Goal: Use online tool/utility: Utilize a website feature to perform a specific function

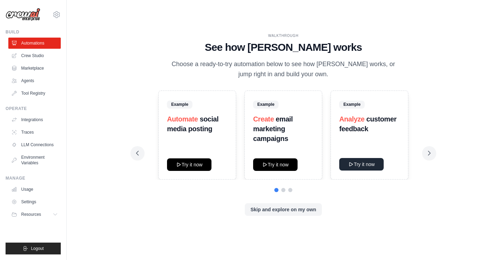
click at [365, 164] on button "Try it now" at bounding box center [361, 164] width 44 height 13
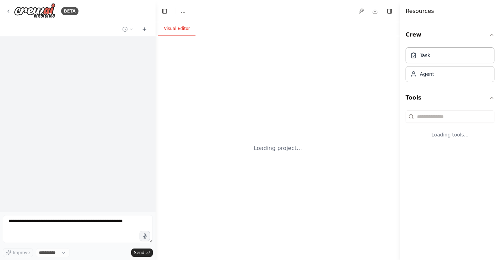
select select "****"
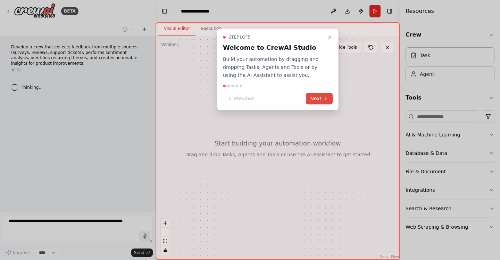
click at [324, 98] on icon at bounding box center [326, 99] width 6 height 6
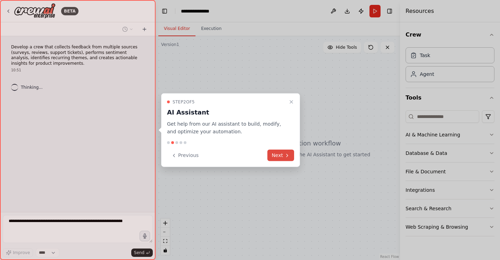
click at [277, 158] on button "Next" at bounding box center [281, 154] width 27 height 11
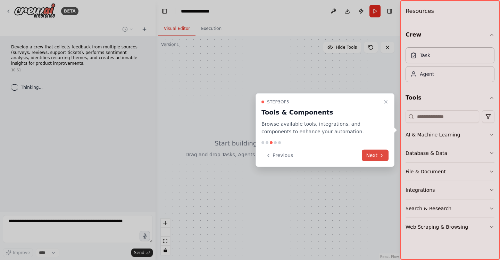
click at [380, 152] on icon at bounding box center [382, 155] width 6 height 6
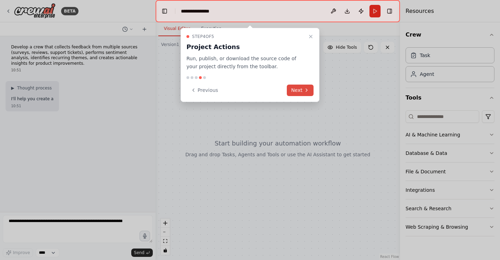
click at [296, 91] on button "Next" at bounding box center [300, 89] width 27 height 11
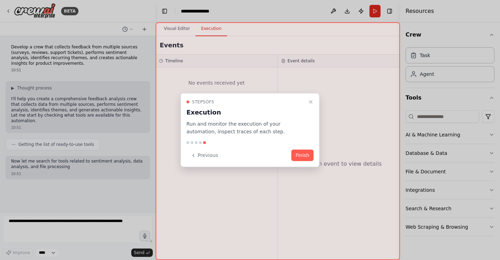
scroll to position [2, 0]
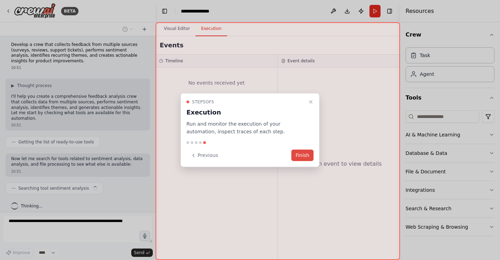
click at [302, 155] on button "Finish" at bounding box center [303, 154] width 22 height 11
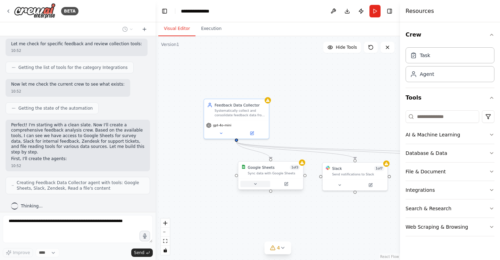
scroll to position [221, 0]
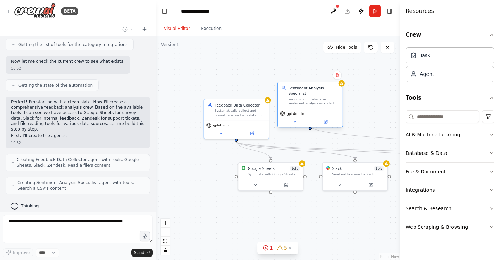
drag, startPoint x: 330, startPoint y: 128, endPoint x: 321, endPoint y: 110, distance: 19.9
click at [321, 110] on div "gpt-4o-mini" at bounding box center [310, 117] width 65 height 18
click at [492, 33] on icon "button" at bounding box center [492, 35] width 6 height 6
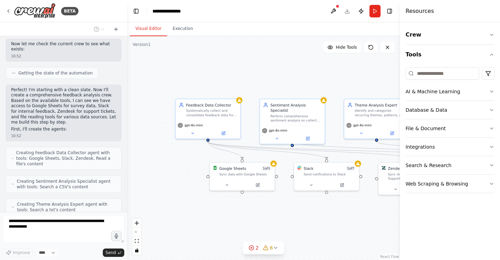
scroll to position [282, 0]
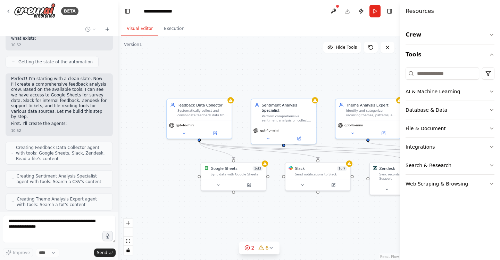
drag, startPoint x: 155, startPoint y: 68, endPoint x: 118, endPoint y: 59, distance: 38.1
click at [118, 59] on div "BETA Develop a crew that collects feedback from multiple sources (surveys, revi…" at bounding box center [250, 130] width 500 height 260
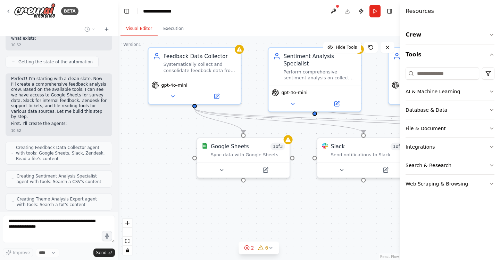
scroll to position [316, 0]
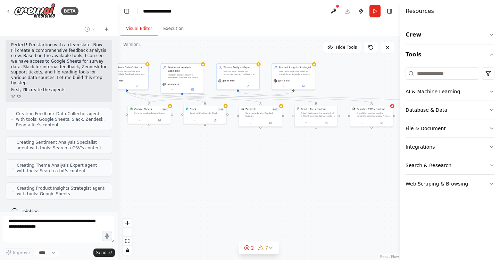
drag, startPoint x: 226, startPoint y: 110, endPoint x: 151, endPoint y: 33, distance: 107.4
click at [151, 33] on div "Visual Editor Execution Version 1 Hide Tools .deletable-edge-delete-btn { width…" at bounding box center [259, 140] width 282 height 237
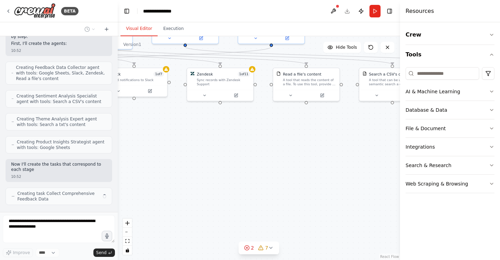
scroll to position [367, 0]
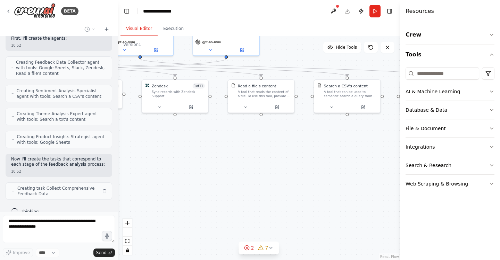
drag, startPoint x: 265, startPoint y: 135, endPoint x: 142, endPoint y: 172, distance: 127.9
click at [142, 172] on div ".deletable-edge-delete-btn { width: 20px; height: 20px; border: 0px solid #ffff…" at bounding box center [259, 147] width 282 height 223
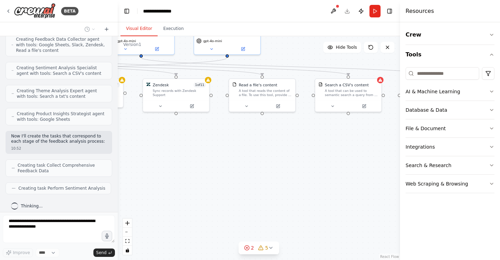
scroll to position [385, 0]
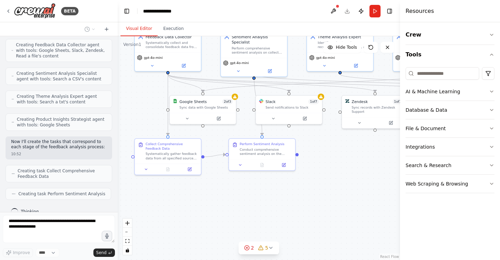
drag, startPoint x: 200, startPoint y: 163, endPoint x: 440, endPoint y: 203, distance: 243.1
click at [440, 203] on div "BETA Develop a crew that collects feedback from multiple sources (surveys, revi…" at bounding box center [250, 130] width 500 height 260
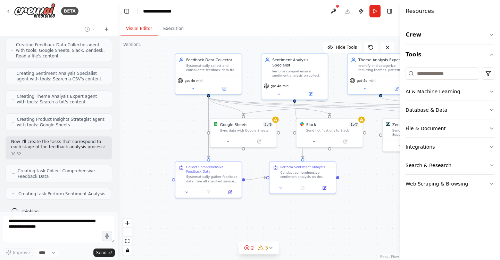
scroll to position [408, 0]
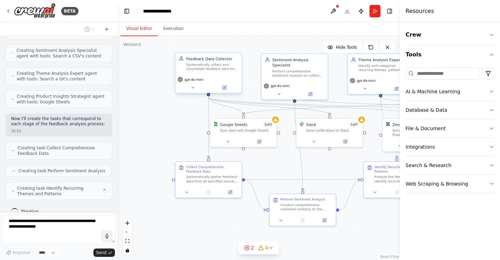
click at [206, 64] on div "Systematically collect and consolidate feedback data from multiple sources incl…" at bounding box center [212, 67] width 52 height 9
click at [192, 81] on span "gpt-4o-mini" at bounding box center [194, 79] width 19 height 4
click at [191, 88] on icon at bounding box center [193, 87] width 4 height 4
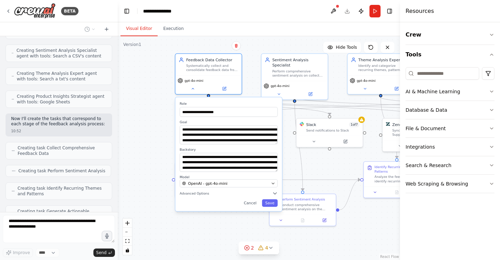
scroll to position [431, 0]
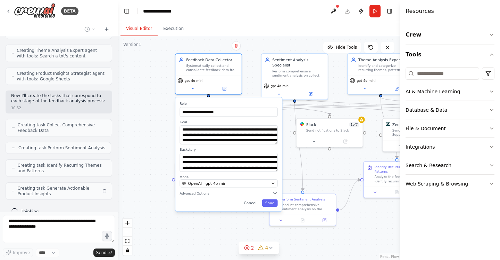
click at [146, 94] on div "**********" at bounding box center [259, 147] width 282 height 223
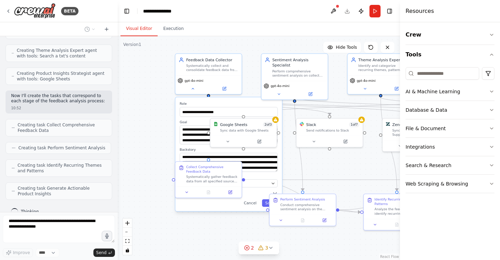
click at [260, 47] on div "**********" at bounding box center [259, 147] width 282 height 223
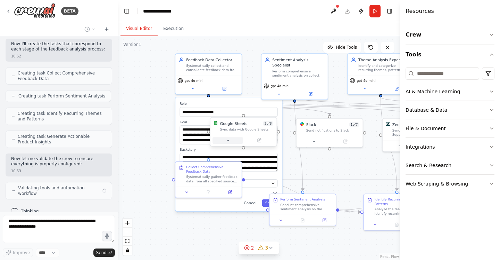
click at [228, 140] on icon at bounding box center [228, 140] width 2 height 1
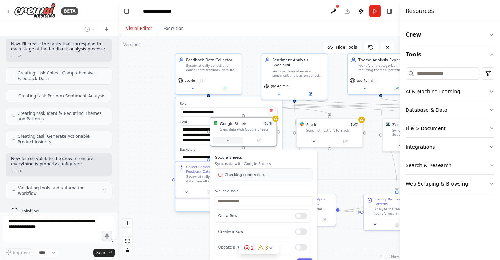
scroll to position [477, 0]
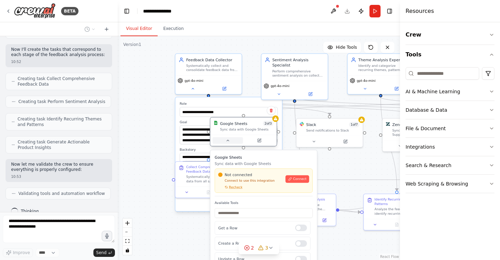
click at [228, 140] on icon at bounding box center [228, 140] width 2 height 1
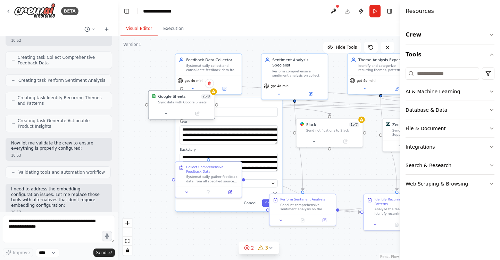
scroll to position [498, 0]
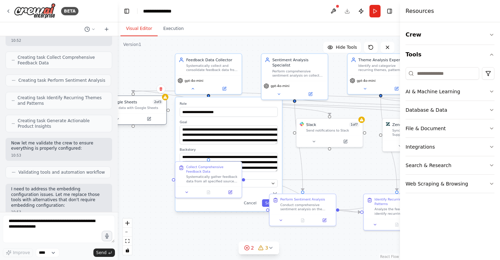
drag, startPoint x: 249, startPoint y: 120, endPoint x: 138, endPoint y: 99, distance: 113.3
click at [138, 99] on div "Google Sheets 2 of 3 Sync data with Google Sheets" at bounding box center [133, 104] width 66 height 17
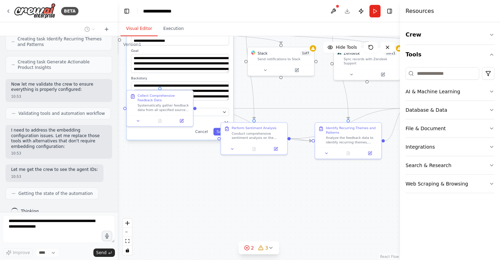
drag, startPoint x: 323, startPoint y: 166, endPoint x: 256, endPoint y: 90, distance: 101.4
click at [256, 90] on div "**********" at bounding box center [259, 147] width 282 height 223
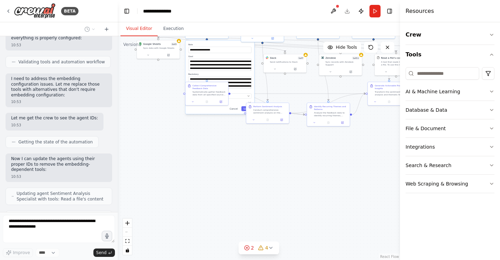
scroll to position [631, 0]
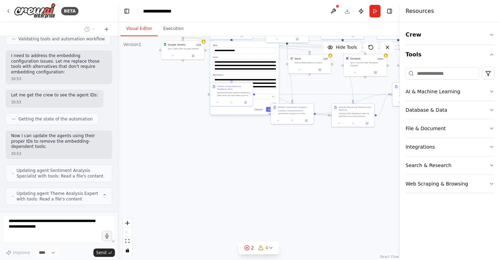
drag, startPoint x: 276, startPoint y: 170, endPoint x: 326, endPoint y: 165, distance: 49.9
click at [326, 165] on div "**********" at bounding box center [259, 147] width 282 height 223
drag, startPoint x: 224, startPoint y: 86, endPoint x: 157, endPoint y: 95, distance: 67.3
click at [157, 95] on div "Collect Comprehensive Feedback Data" at bounding box center [172, 98] width 34 height 6
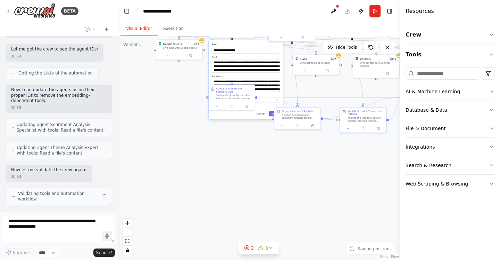
scroll to position [671, 0]
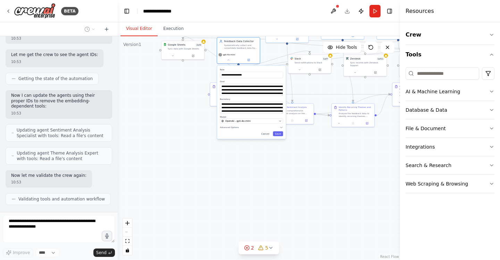
drag, startPoint x: 243, startPoint y: 58, endPoint x: 249, endPoint y: 82, distance: 24.6
click at [250, 82] on div "**********" at bounding box center [251, 88] width 63 height 16
click at [230, 58] on button at bounding box center [229, 59] width 20 height 4
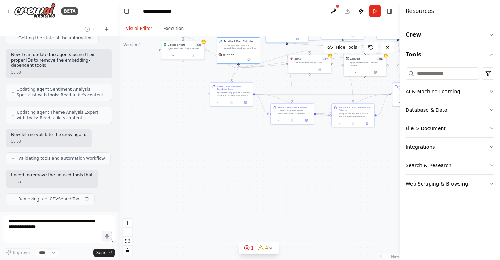
scroll to position [718, 0]
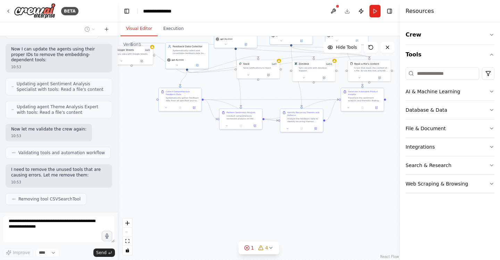
drag, startPoint x: 235, startPoint y: 176, endPoint x: 125, endPoint y: 172, distance: 110.2
click at [125, 172] on div ".deletable-edge-delete-btn { width: 20px; height: 20px; border: 0px solid #ffff…" at bounding box center [259, 147] width 282 height 223
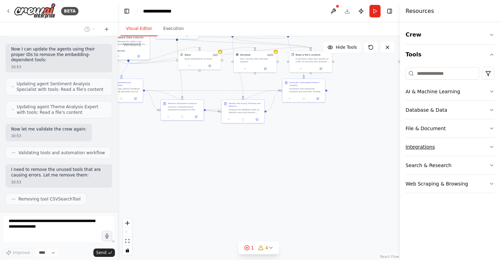
click at [491, 148] on icon "button" at bounding box center [492, 147] width 6 height 6
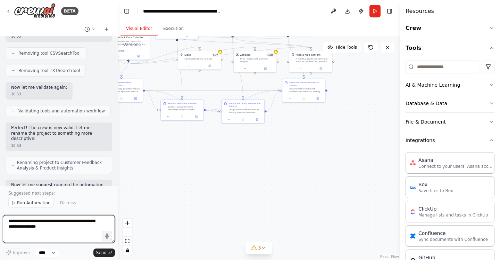
scroll to position [0, 0]
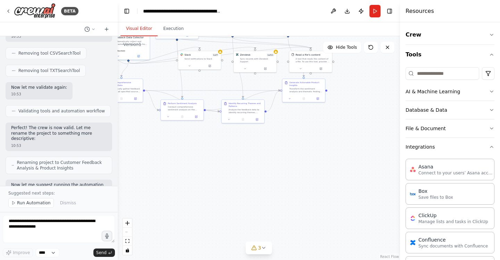
click at [496, 148] on div "Crew Tools AI & Machine Learning Database & Data File & Document Integrations A…" at bounding box center [450, 140] width 100 height 237
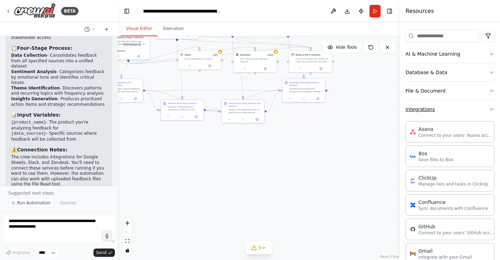
click at [492, 112] on button "Integrations" at bounding box center [450, 109] width 89 height 18
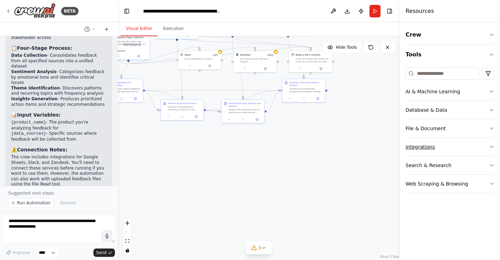
click at [435, 147] on button "Integrations" at bounding box center [450, 147] width 89 height 18
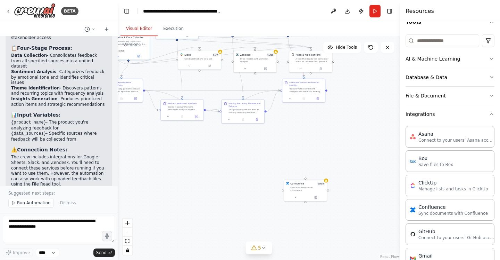
click at [309, 148] on div ".deletable-edge-delete-btn { width: 20px; height: 20px; border: 0px solid #ffff…" at bounding box center [259, 147] width 282 height 223
click at [297, 195] on icon at bounding box center [295, 196] width 3 height 3
click at [342, 220] on button "Connect" at bounding box center [340, 221] width 15 height 5
click at [340, 219] on button "Connect" at bounding box center [340, 221] width 15 height 5
click at [293, 196] on div at bounding box center [305, 196] width 43 height 7
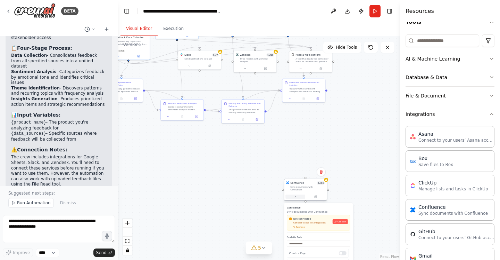
click at [294, 194] on button at bounding box center [296, 196] width 20 height 4
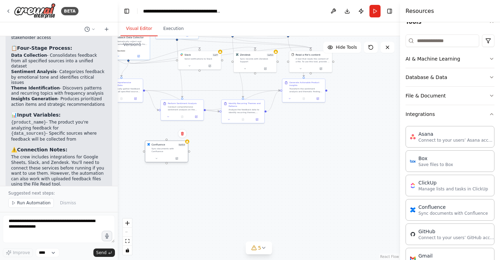
drag, startPoint x: 308, startPoint y: 181, endPoint x: 166, endPoint y: 144, distance: 146.5
click at [166, 144] on div "Confluence 0 of 10" at bounding box center [168, 144] width 34 height 3
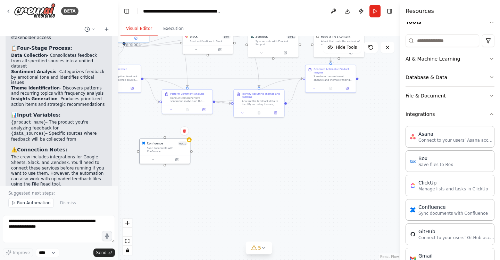
drag, startPoint x: 212, startPoint y: 156, endPoint x: 219, endPoint y: 142, distance: 15.7
click at [219, 142] on div ".deletable-edge-delete-btn { width: 20px; height: 20px; border: 0px solid #ffff…" at bounding box center [259, 147] width 282 height 223
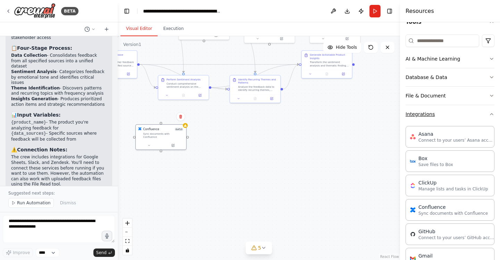
click at [492, 113] on icon "button" at bounding box center [492, 113] width 3 height 1
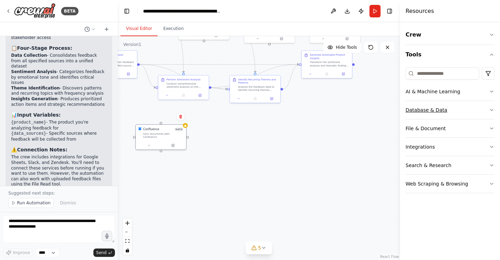
click at [492, 109] on icon "button" at bounding box center [492, 110] width 6 height 6
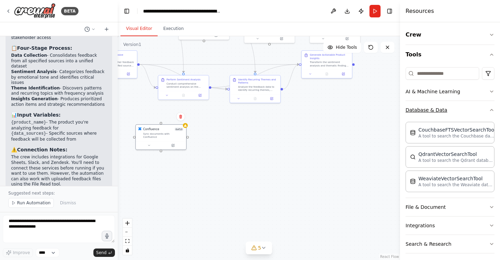
click at [492, 110] on icon "button" at bounding box center [492, 110] width 6 height 6
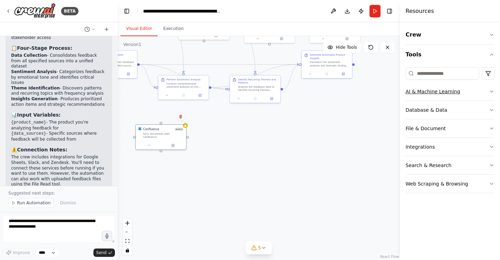
click at [491, 92] on icon "button" at bounding box center [492, 92] width 6 height 6
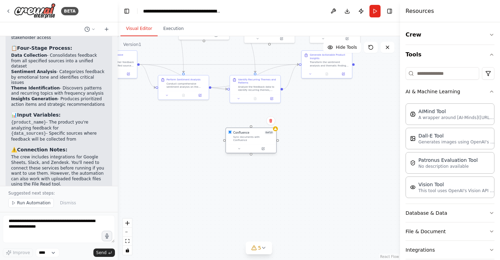
drag, startPoint x: 170, startPoint y: 135, endPoint x: 275, endPoint y: 146, distance: 105.5
click at [275, 144] on div "Confluence 0 of 10 Sync documents with Confluence" at bounding box center [251, 136] width 50 height 16
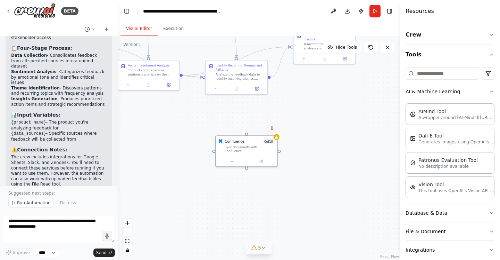
click at [263, 245] on icon at bounding box center [264, 248] width 6 height 6
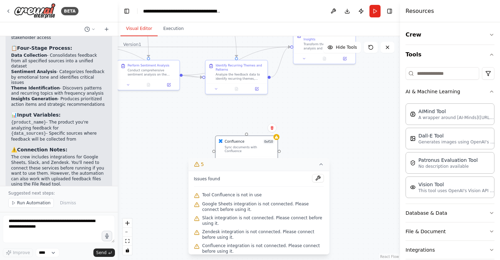
click at [354, 227] on div ".deletable-edge-delete-btn { width: 20px; height: 20px; border: 0px solid #ffff…" at bounding box center [259, 147] width 282 height 223
